Goal: Information Seeking & Learning: Understand process/instructions

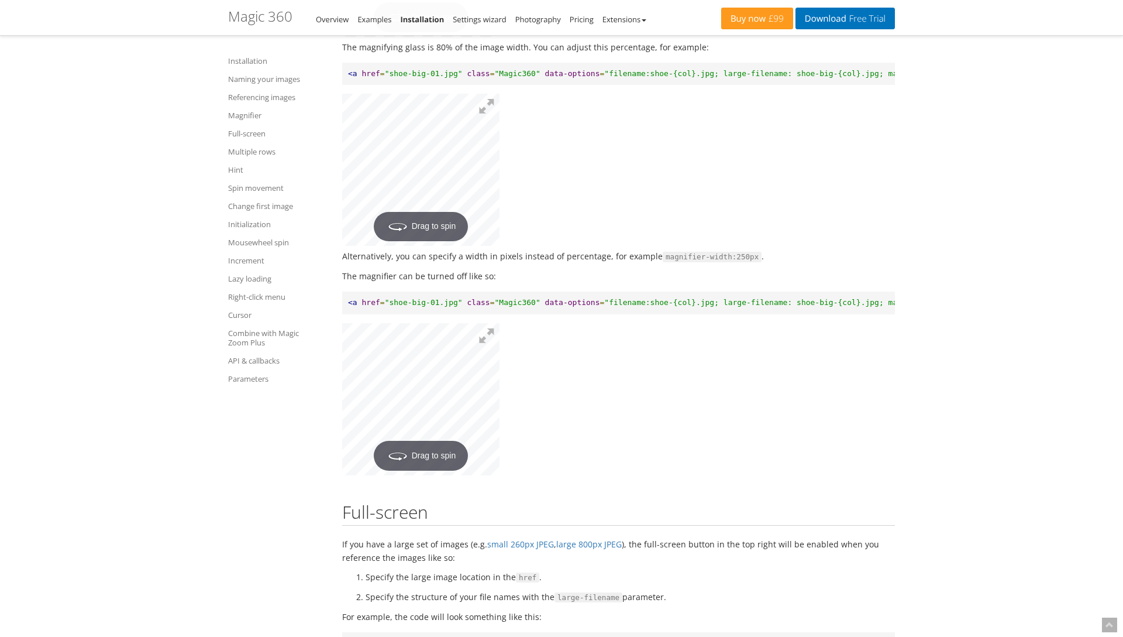
scroll to position [2492, 0]
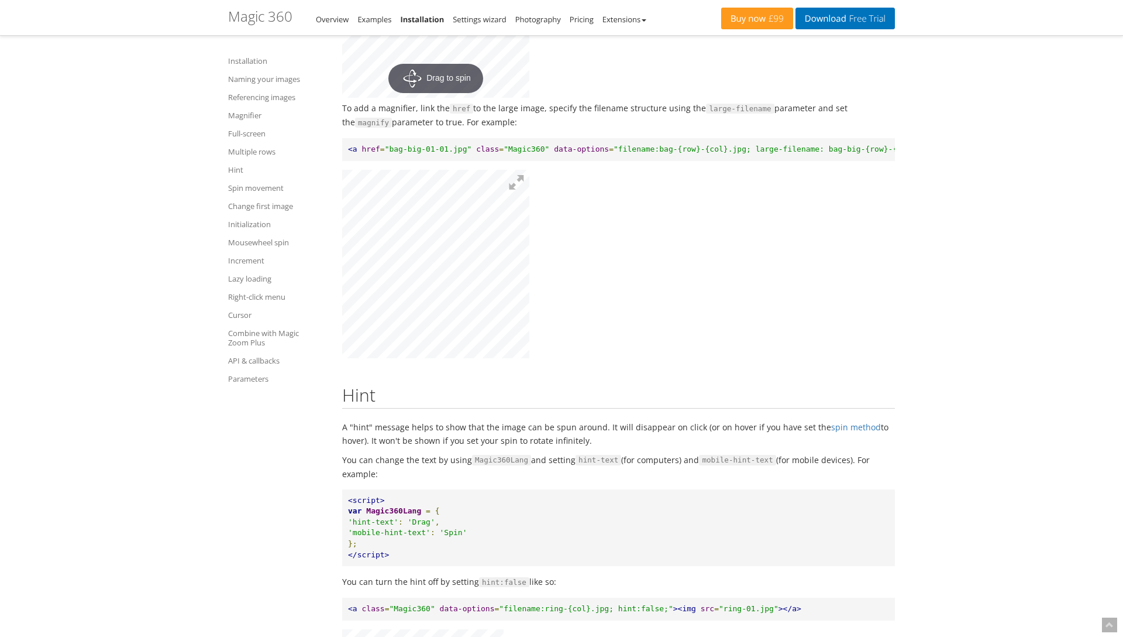
scroll to position [3893, 0]
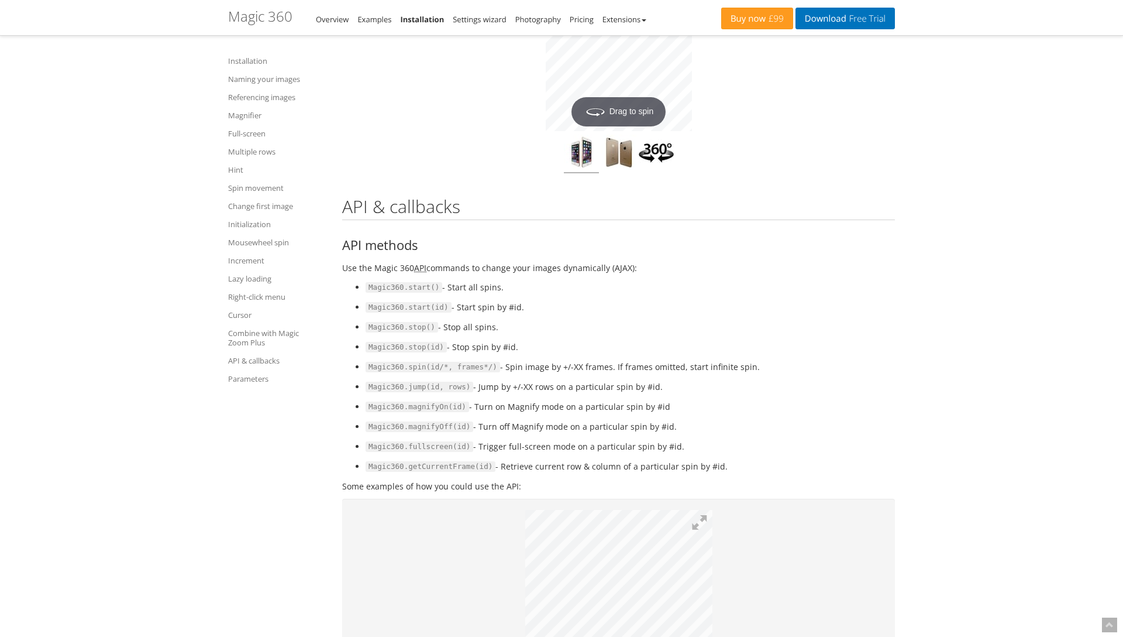
scroll to position [10674, 0]
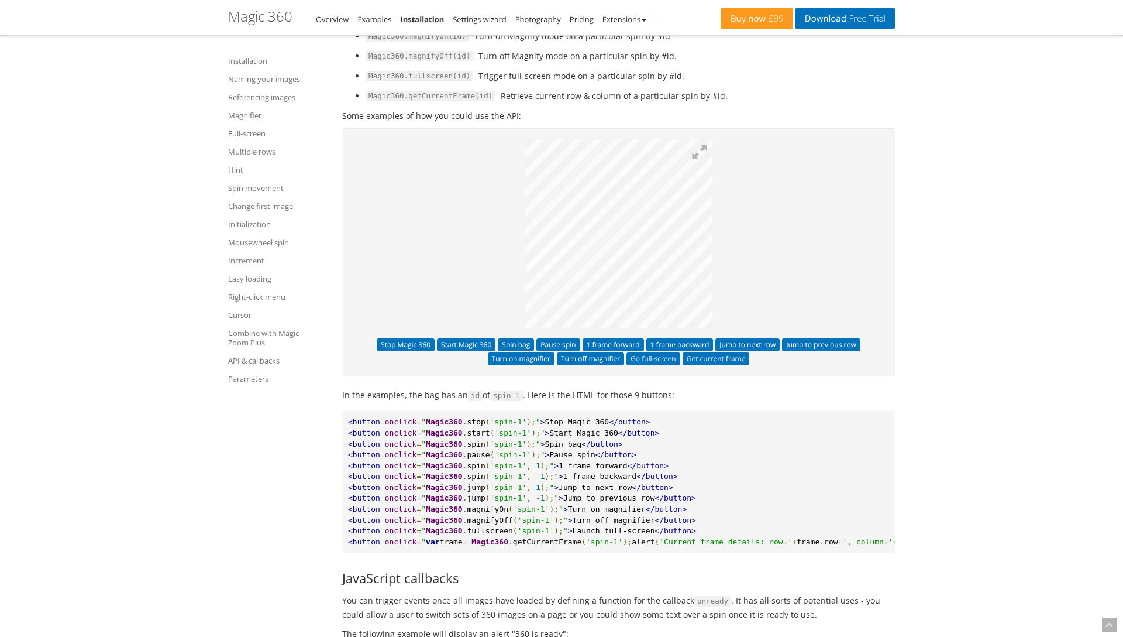
click at [486, 209] on p at bounding box center [618, 235] width 531 height 192
click at [569, 338] on button "Pause spin" at bounding box center [558, 344] width 43 height 13
click at [522, 338] on button "Spin bag" at bounding box center [516, 344] width 36 height 13
click at [555, 338] on button "Pause spin" at bounding box center [558, 344] width 43 height 13
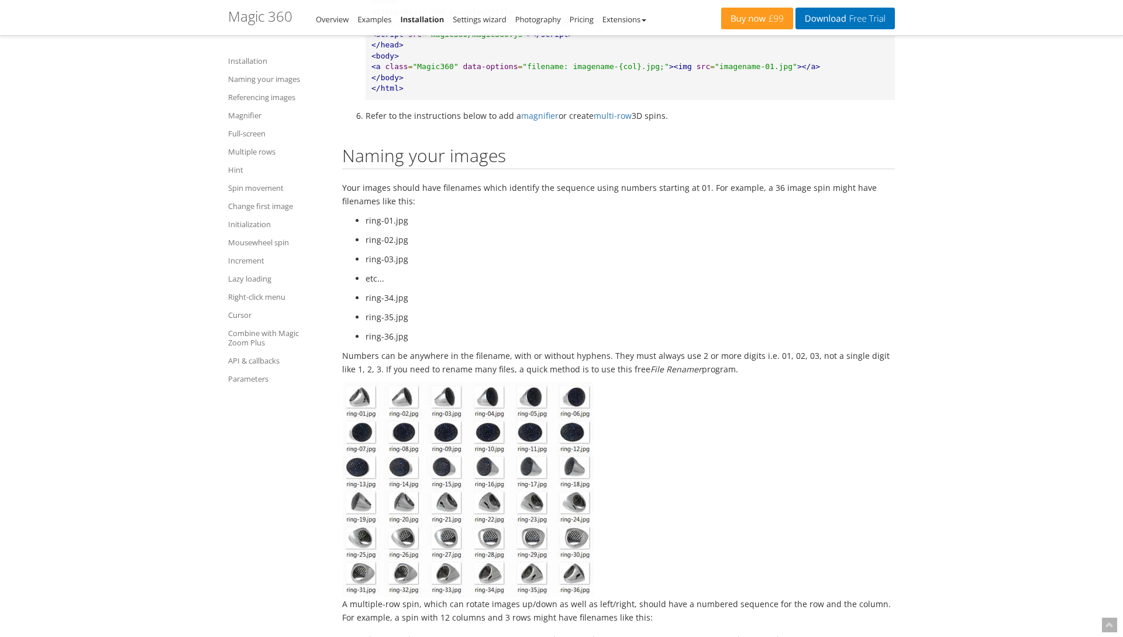
scroll to position [621, 0]
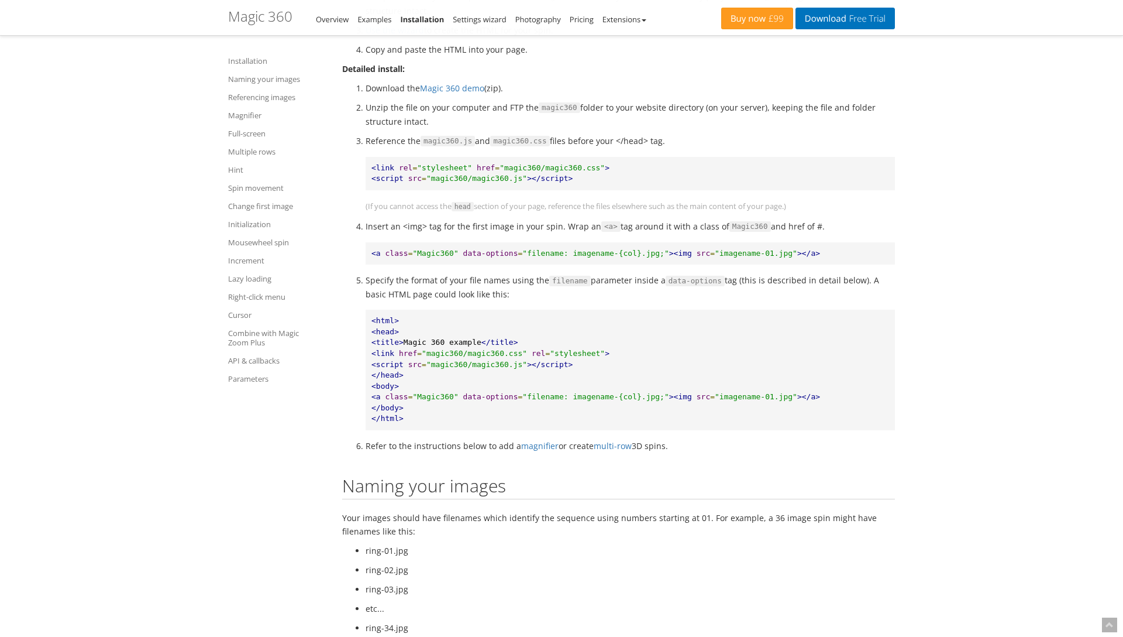
click at [623, 380] on pre "<html> <head> <title> Magic 360 example </title> <link href = "magic360/magic36…" at bounding box center [631, 370] width 530 height 121
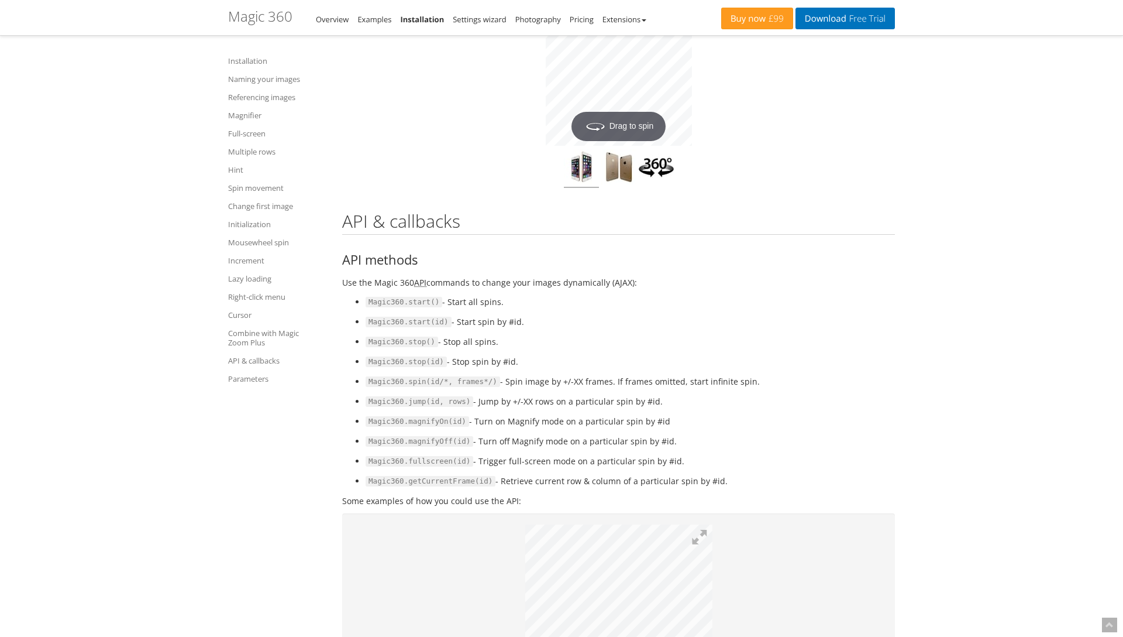
scroll to position [10315, 0]
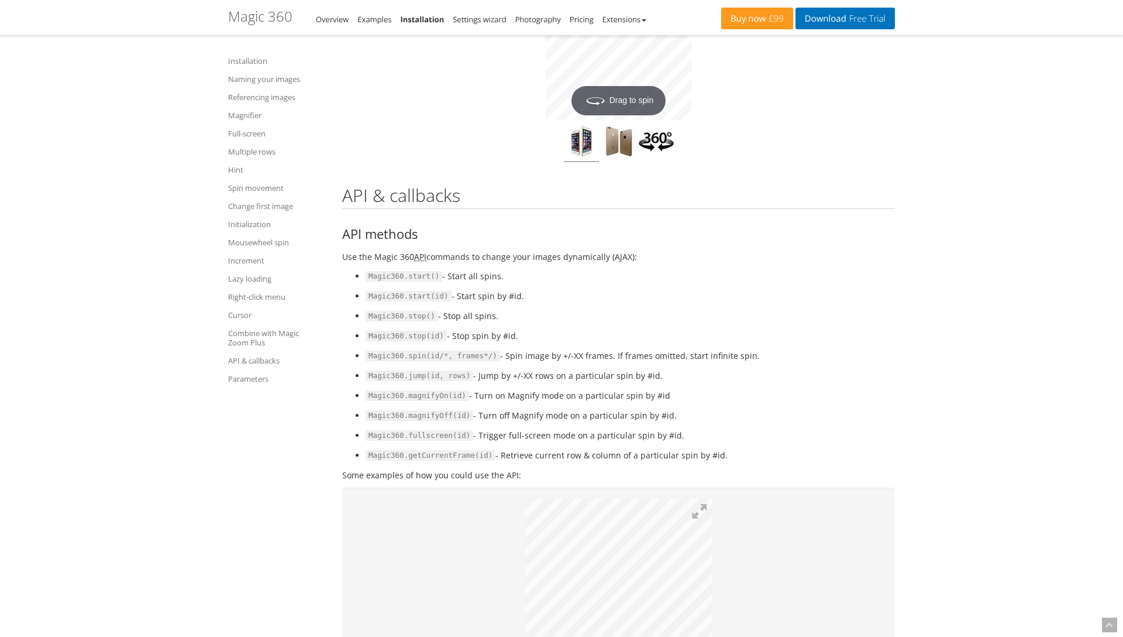
drag, startPoint x: 669, startPoint y: 366, endPoint x: 476, endPoint y: 366, distance: 193.7
click at [476, 389] on li "Magic360.magnifyOn(id) - Turn on Magnify mode on a particular spin by #id" at bounding box center [631, 396] width 530 height 14
copy li "Turn on Magnify mode on a particular spin by #id"
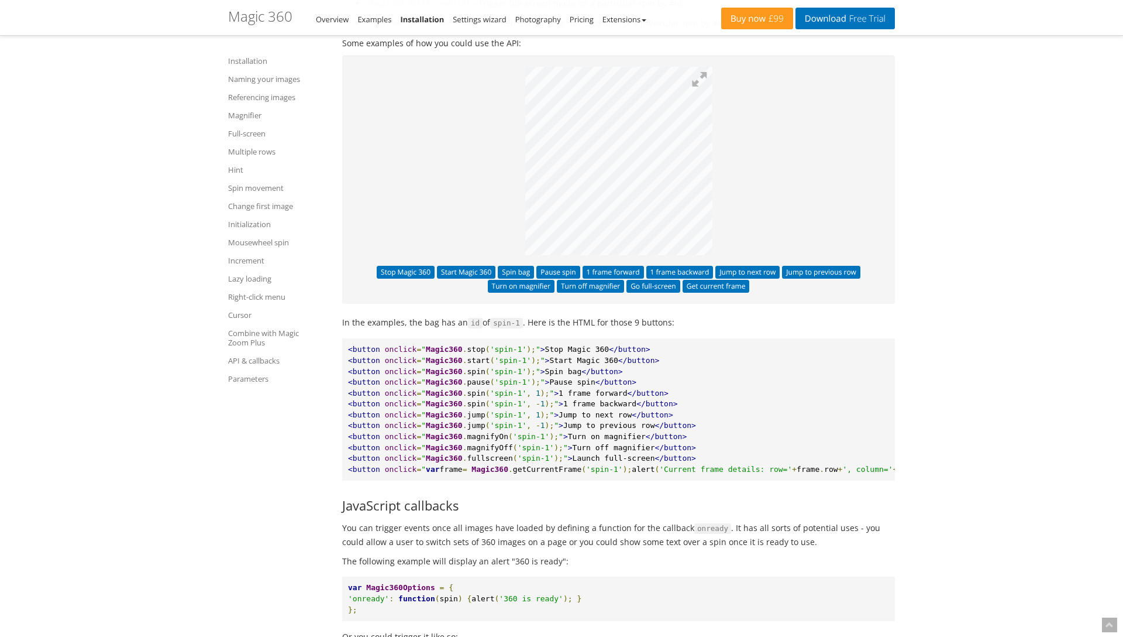
scroll to position [10748, 0]
drag, startPoint x: 524, startPoint y: 322, endPoint x: 497, endPoint y: 320, distance: 27.6
click at [496, 344] on span "'spin-1'" at bounding box center [508, 348] width 37 height 9
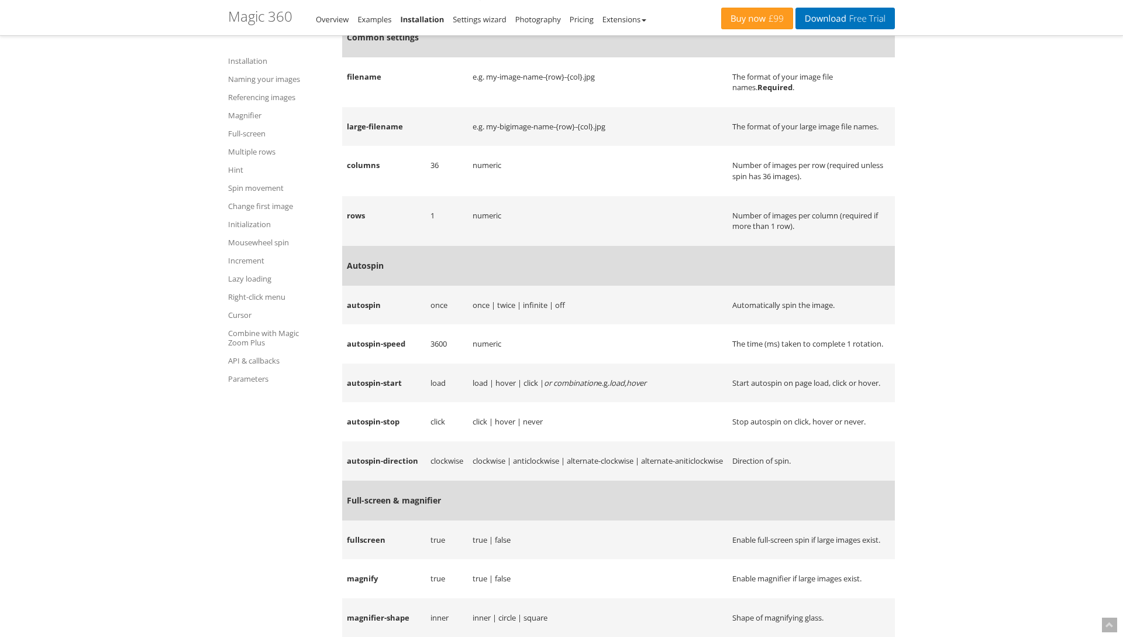
scroll to position [10726, 0]
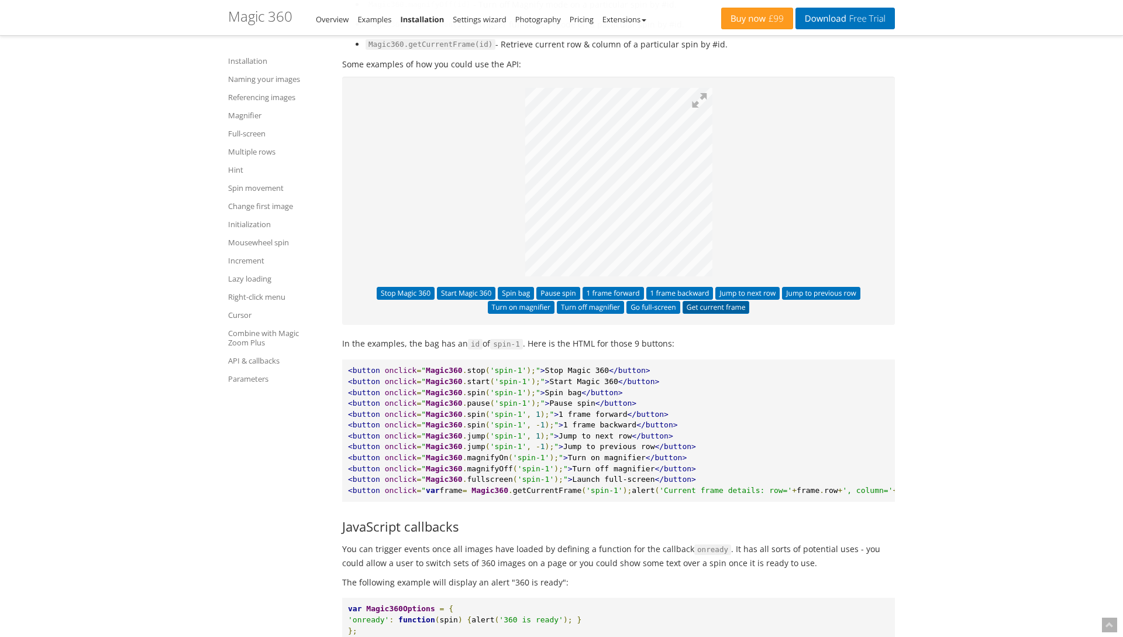
click at [726, 301] on button "Get current frame" at bounding box center [716, 307] width 67 height 13
click at [654, 301] on button "Go full-screen" at bounding box center [654, 307] width 54 height 13
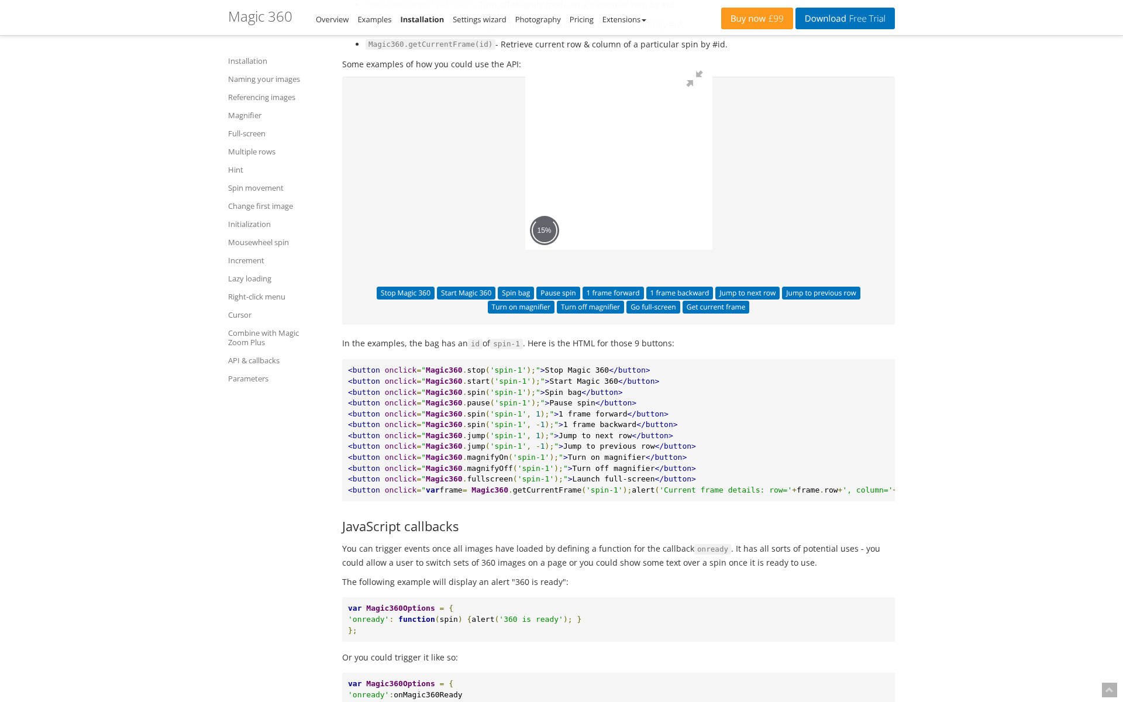
drag, startPoint x: 1103, startPoint y: 11, endPoint x: 91, endPoint y: 595, distance: 1168.2
click at [713, 61] on button at bounding box center [695, 78] width 35 height 35
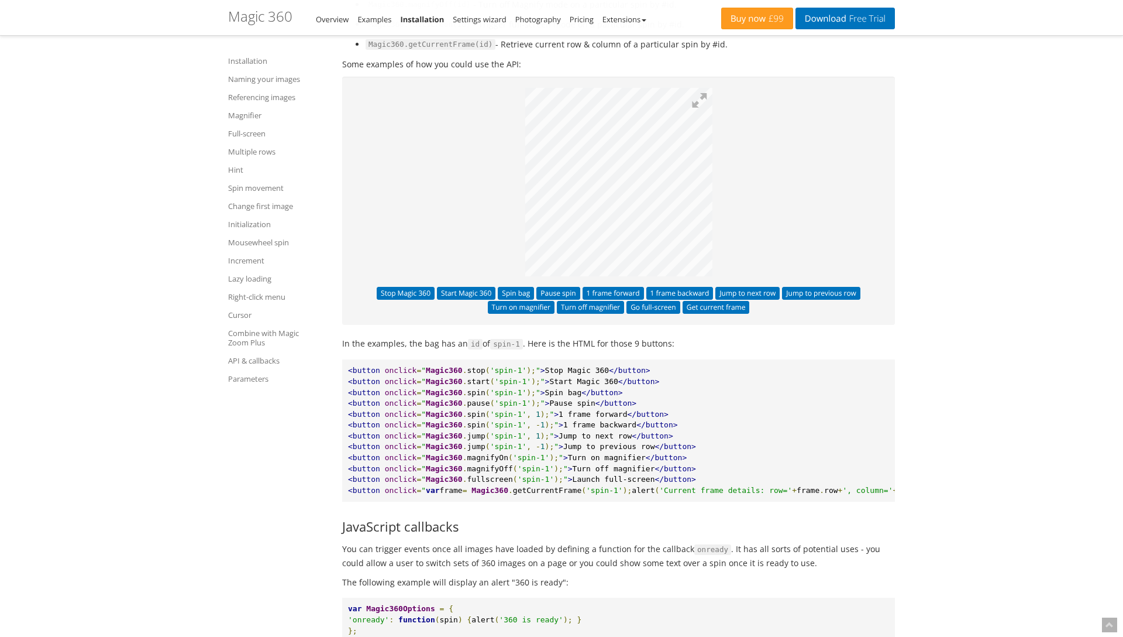
click at [568, 293] on div "Stop Magic 360 Start Magic 360 Spin bag Pause spin 1 frame forward 1 frame back…" at bounding box center [618, 201] width 553 height 249
click at [582, 301] on button "Turn off magnifier" at bounding box center [590, 307] width 67 height 13
click at [822, 257] on div "Stop Magic 360 Start Magic 360 Spin bag Pause spin 1 frame forward 1 frame back…" at bounding box center [618, 201] width 553 height 249
click at [818, 287] on button "Jump to previous row" at bounding box center [821, 293] width 78 height 13
click at [755, 287] on button "Jump to next row" at bounding box center [748, 293] width 64 height 13
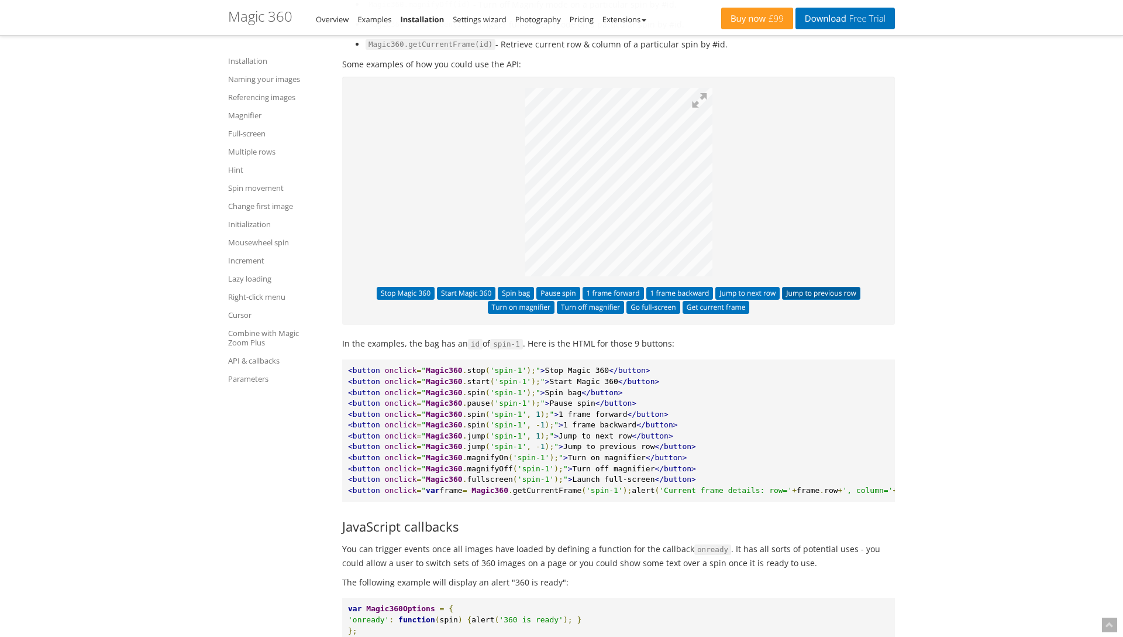
click at [793, 287] on button "Jump to previous row" at bounding box center [821, 293] width 78 height 13
click at [675, 287] on button "1 frame backward" at bounding box center [680, 293] width 67 height 13
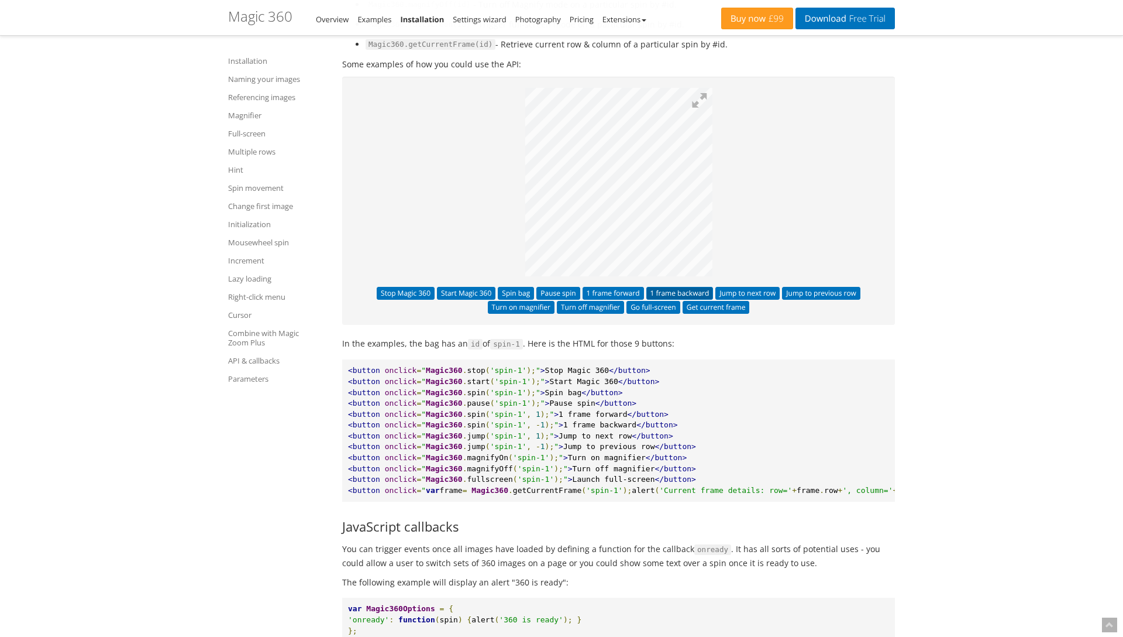
click at [675, 287] on button "1 frame backward" at bounding box center [680, 293] width 67 height 13
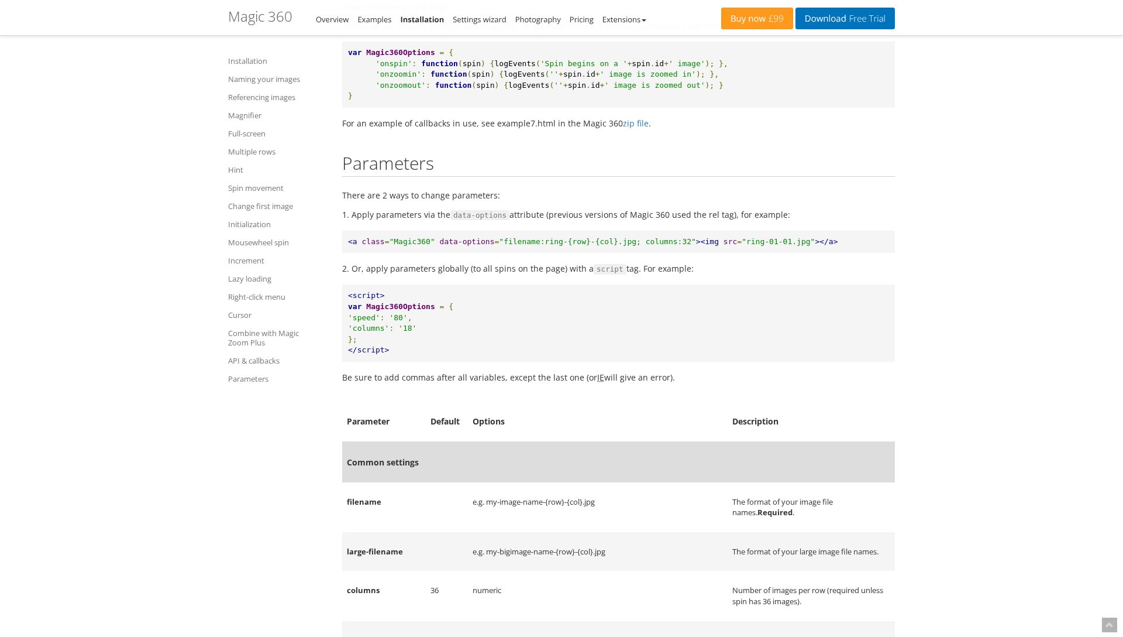
scroll to position [11512, 0]
click at [596, 288] on pre "<script> var Magic360Options = { 'speed' : '80' , 'columns' : '18' }; </script>" at bounding box center [618, 320] width 553 height 77
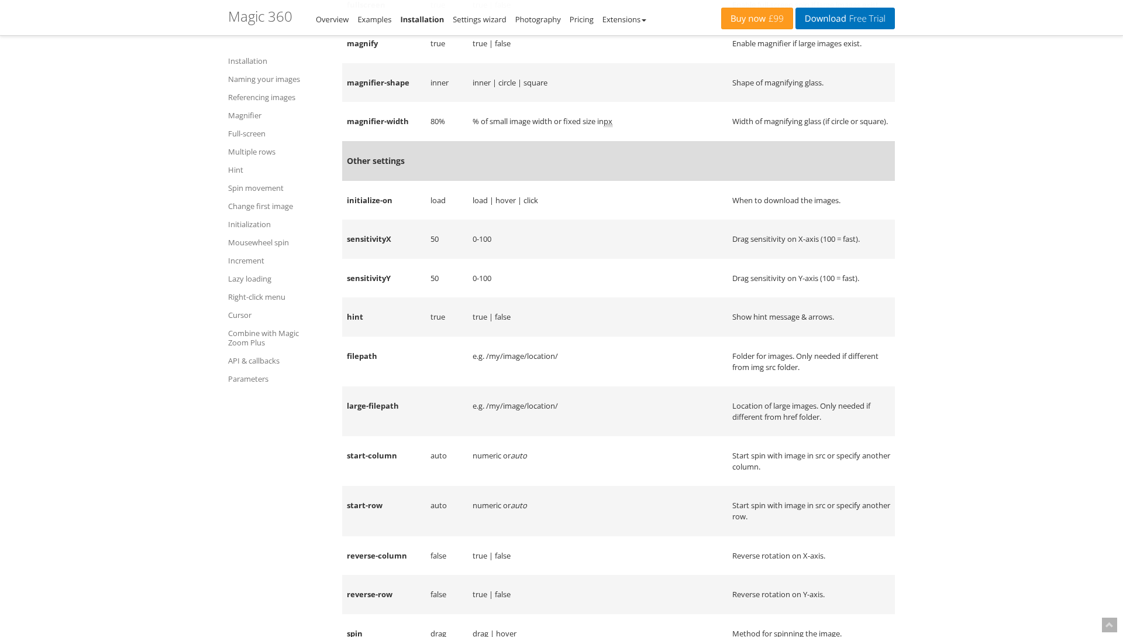
scroll to position [12470, 0]
drag, startPoint x: 864, startPoint y: 209, endPoint x: 741, endPoint y: 209, distance: 123.5
click at [741, 209] on td "When to download the images." at bounding box center [811, 199] width 167 height 39
copy td "When to download the images."
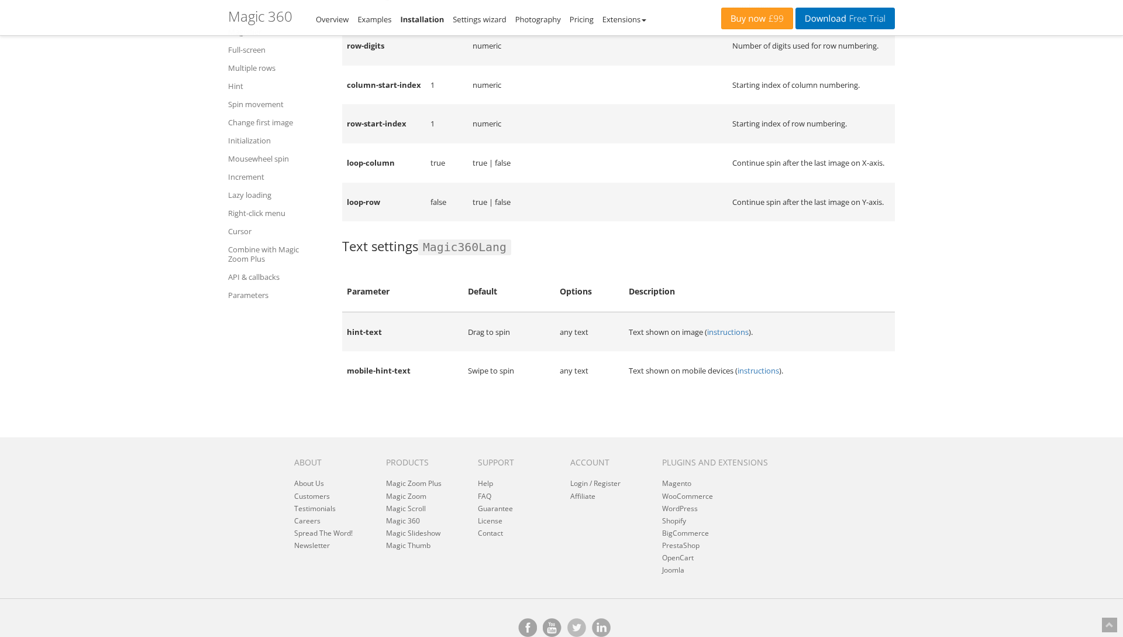
scroll to position [13363, 0]
click at [511, 300] on th "Default" at bounding box center [509, 290] width 92 height 40
click at [254, 142] on link "Initialization" at bounding box center [277, 139] width 99 height 14
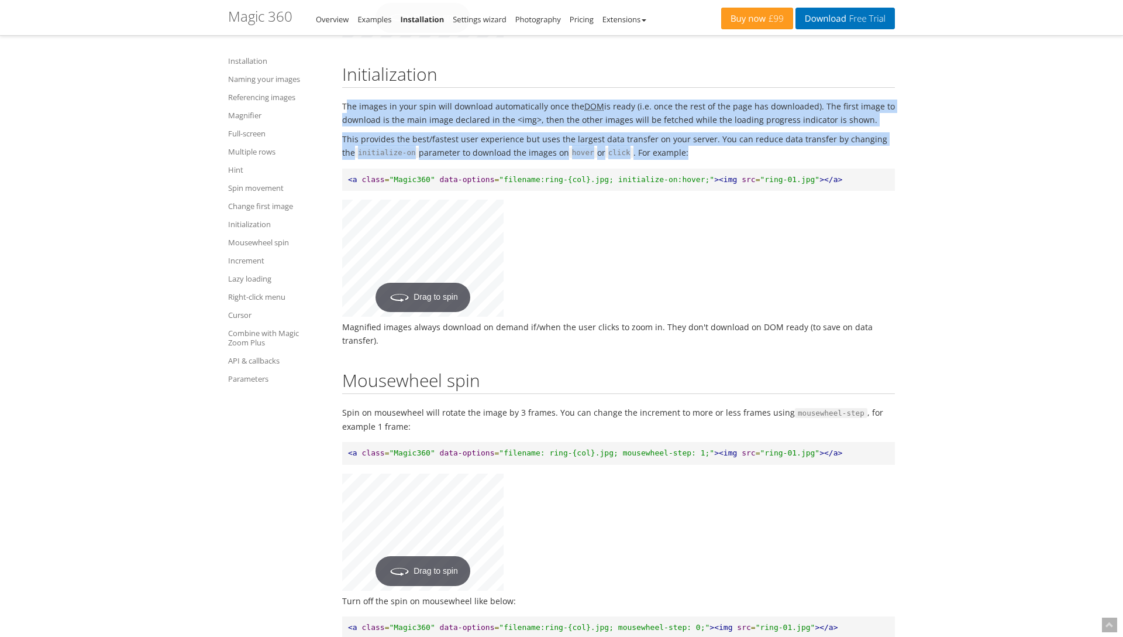
drag, startPoint x: 717, startPoint y: 146, endPoint x: 346, endPoint y: 96, distance: 374.3
copy div "The images in your spin will download automatically once the DOM is ready (i.e.…"
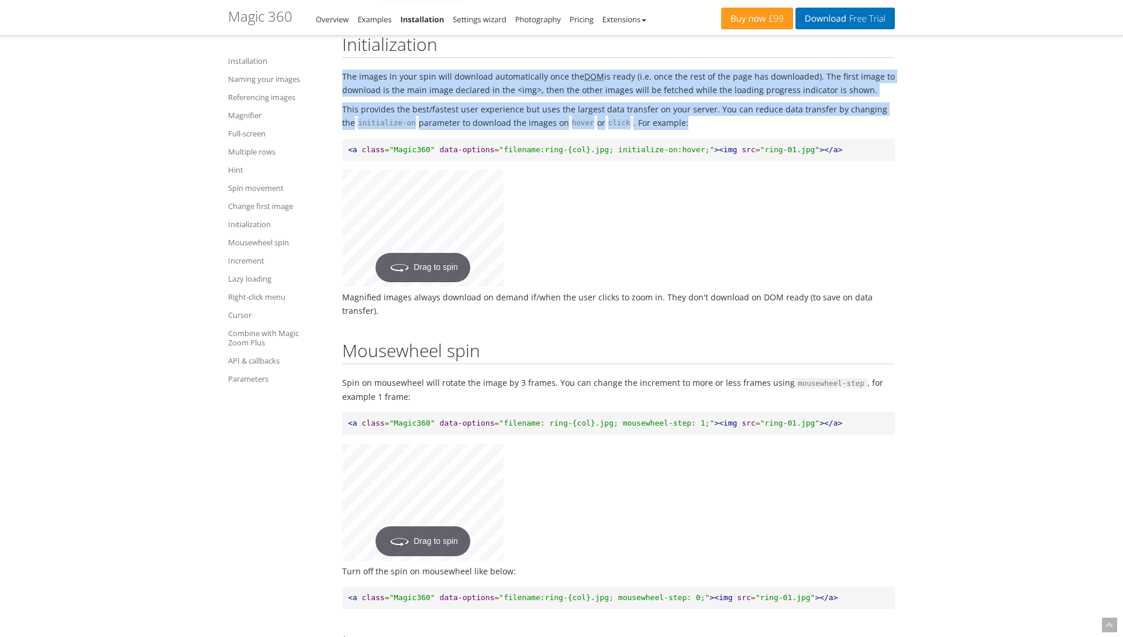
scroll to position [7711, 0]
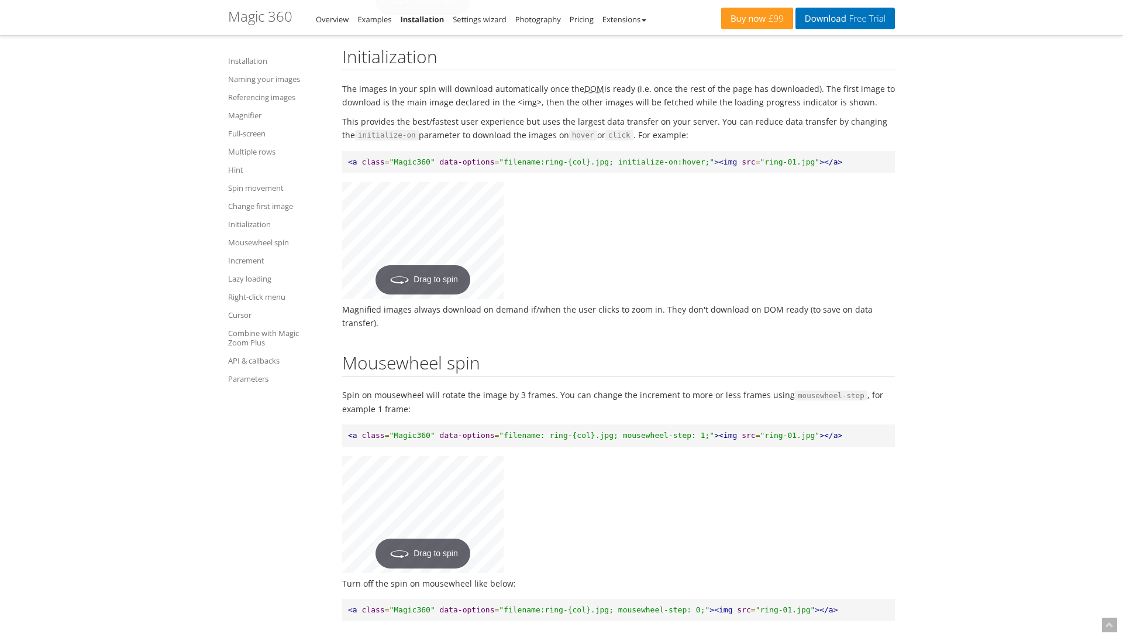
scroll to position [7656, 0]
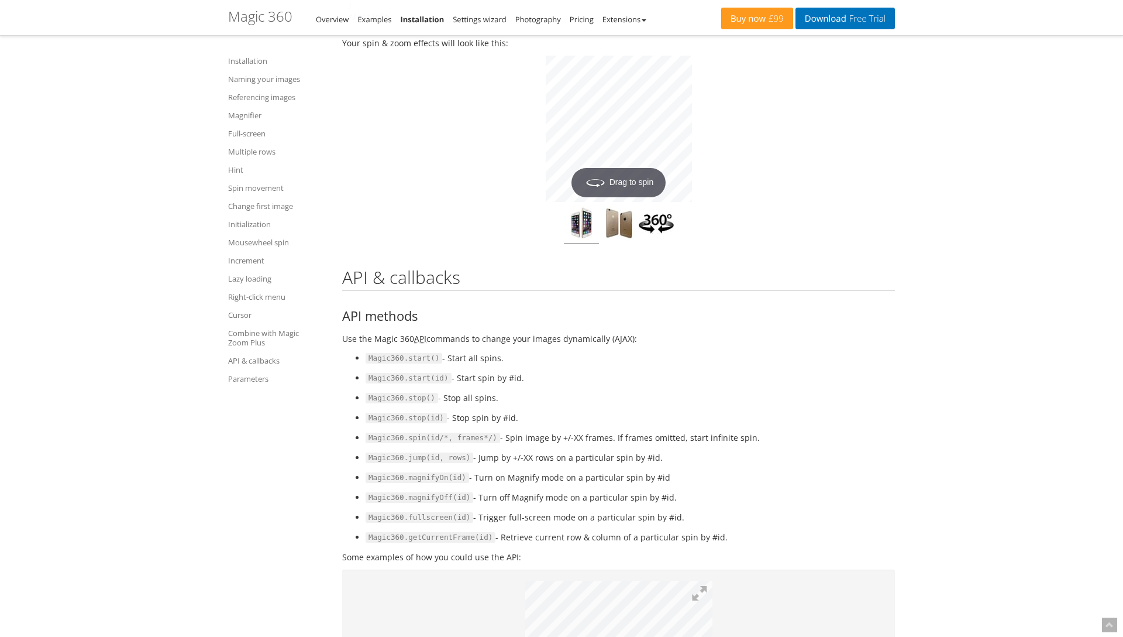
scroll to position [10234, 0]
